Goal: Task Accomplishment & Management: Use online tool/utility

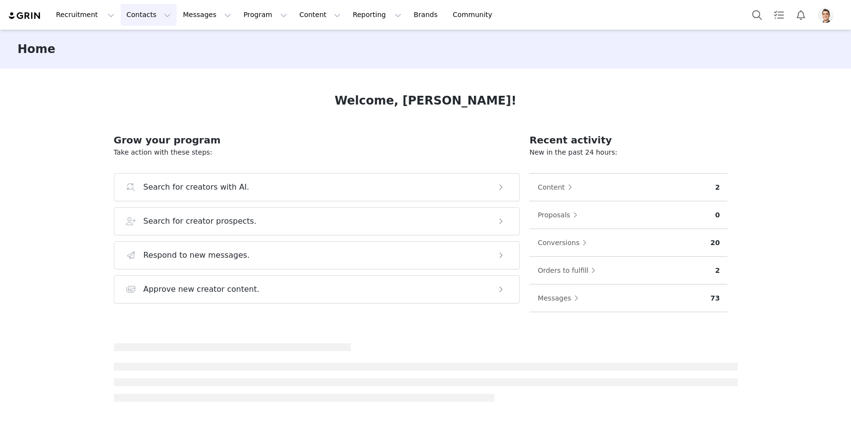
click at [150, 15] on button "Contacts Contacts" at bounding box center [149, 15] width 56 height 22
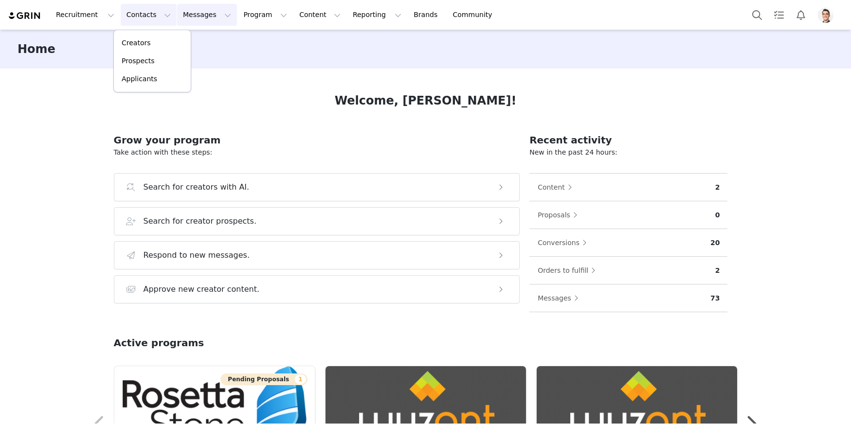
click at [212, 15] on button "Messages Messages" at bounding box center [207, 15] width 60 height 22
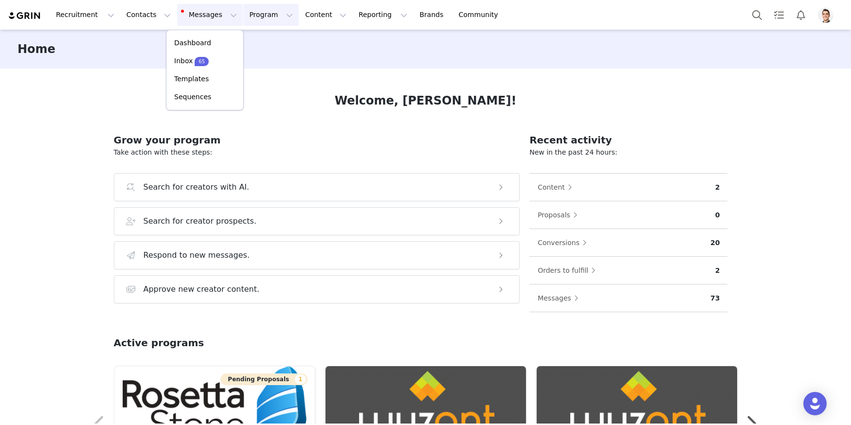
click at [254, 8] on button "Program Program" at bounding box center [270, 15] width 55 height 22
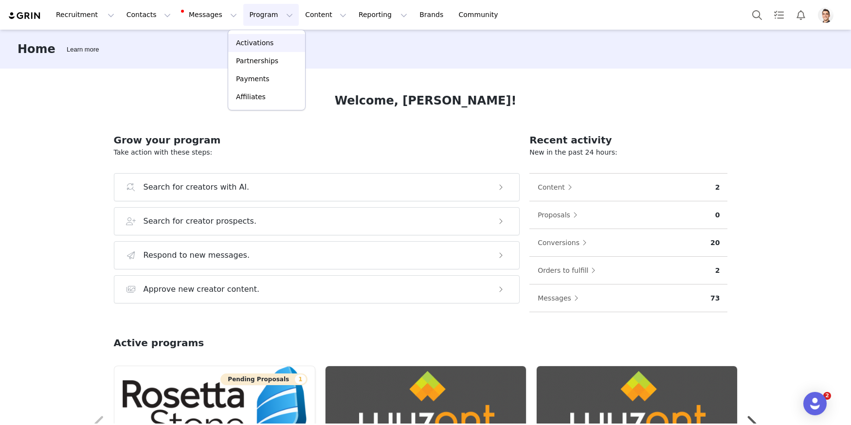
click at [255, 39] on p "Activations" at bounding box center [254, 43] width 37 height 10
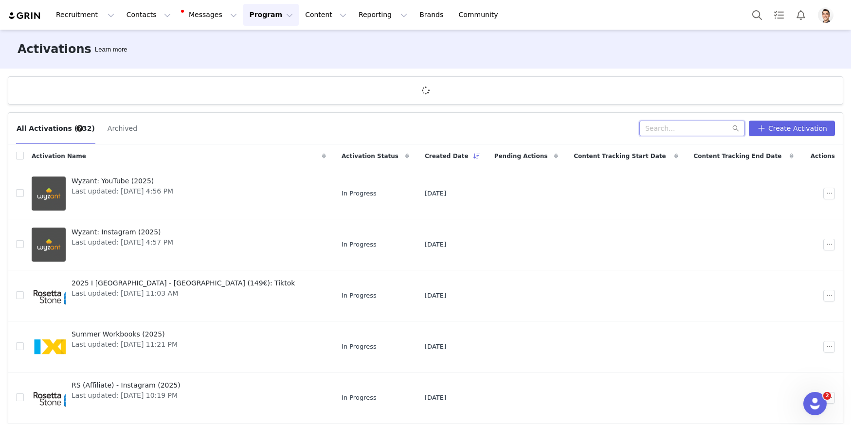
click at [685, 134] on input "text" at bounding box center [692, 129] width 106 height 16
type input "fr"
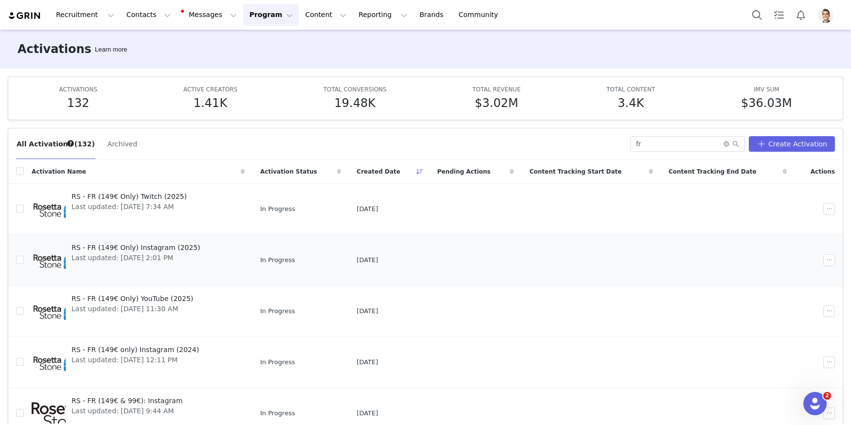
click at [149, 248] on span "RS - FR (149€ Only) Instagram (2025)" at bounding box center [136, 248] width 129 height 10
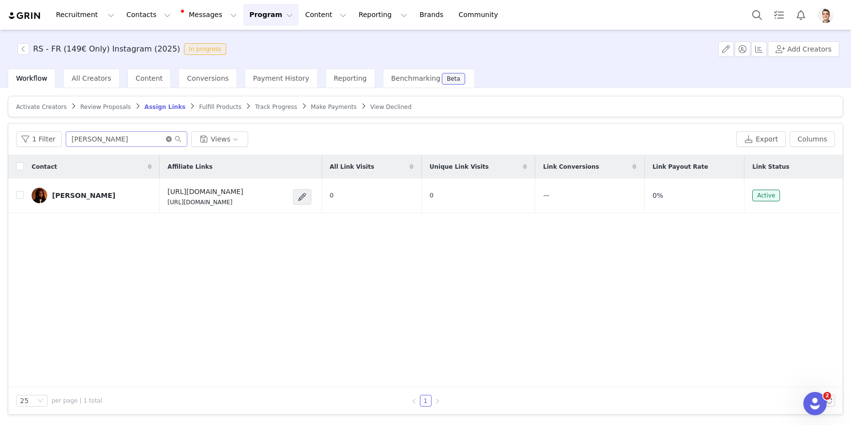
click at [166, 139] on icon "icon: close-circle" at bounding box center [169, 139] width 6 height 6
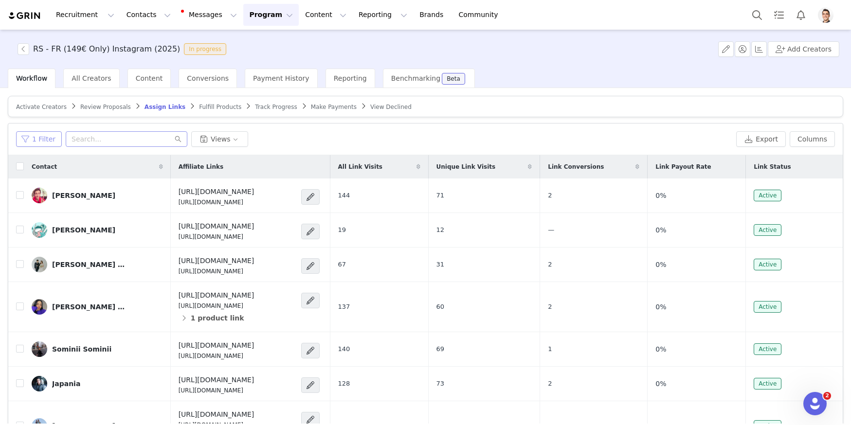
click at [49, 139] on button "1 Filter" at bounding box center [39, 139] width 46 height 16
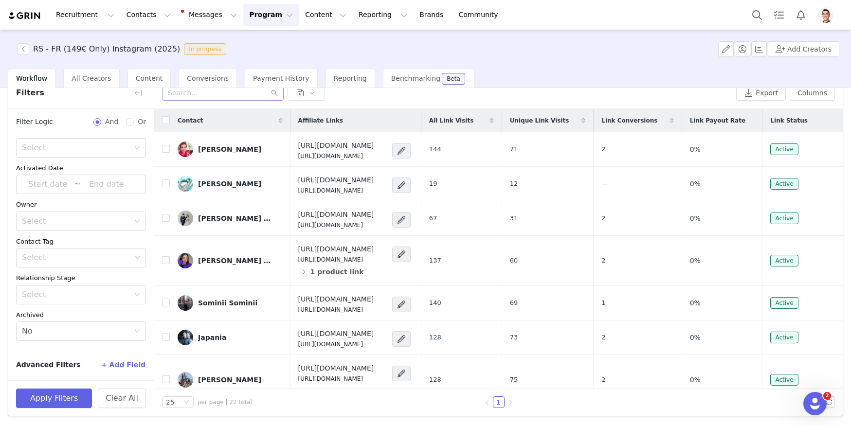
scroll to position [47, 0]
click at [127, 398] on button "Clear All" at bounding box center [122, 397] width 48 height 19
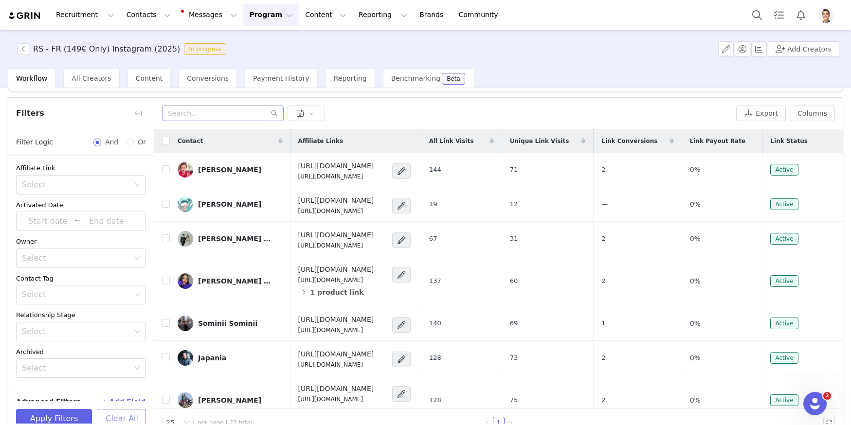
scroll to position [0, 0]
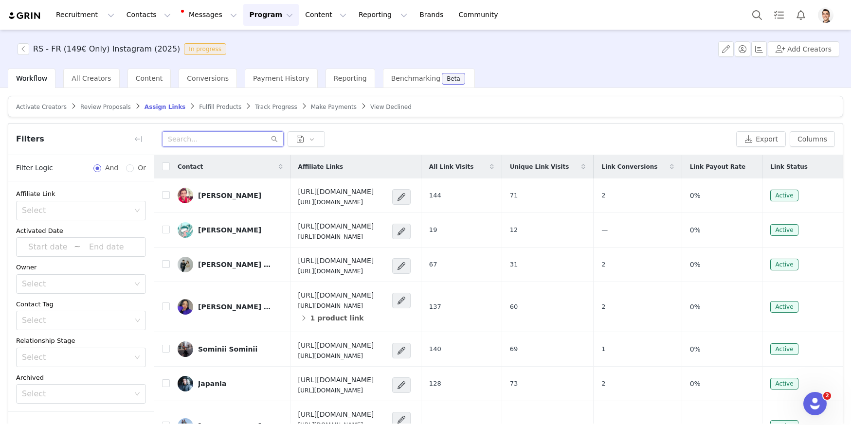
click at [186, 139] on input "text" at bounding box center [223, 139] width 122 height 16
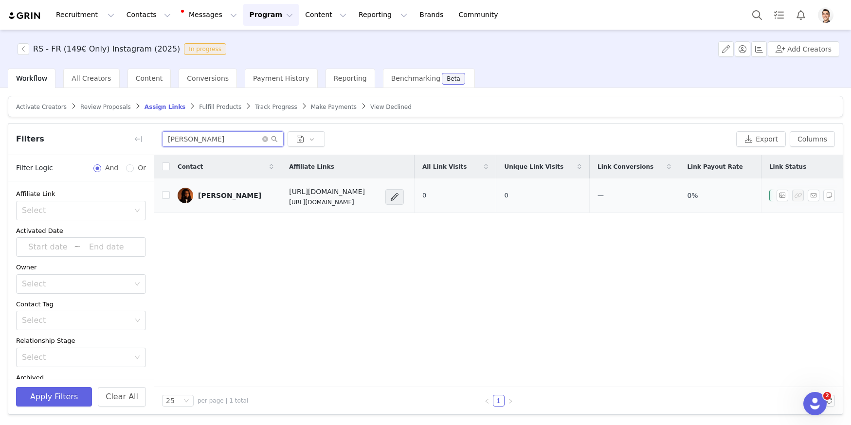
type input "[PERSON_NAME]"
drag, startPoint x: 266, startPoint y: 212, endPoint x: 394, endPoint y: 213, distance: 128.4
click at [394, 213] on td "[URL][DOMAIN_NAME] [URL][DOMAIN_NAME]" at bounding box center [347, 196] width 133 height 35
copy p "[URL][DOMAIN_NAME]"
